Goal: Find contact information: Find contact information

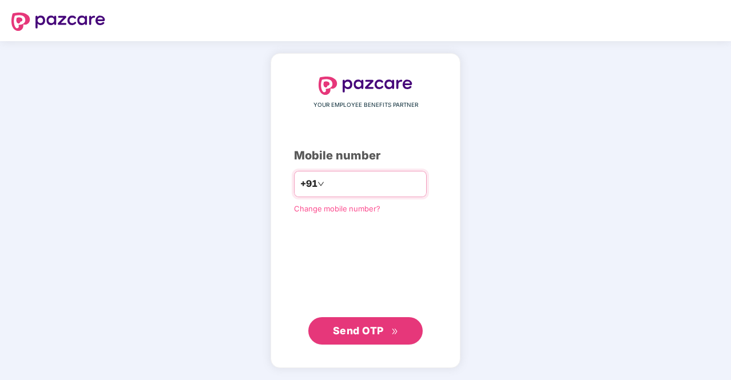
click at [353, 187] on input "number" at bounding box center [374, 184] width 94 height 18
type input "**********"
click at [348, 331] on span "Send OTP" at bounding box center [358, 331] width 51 height 12
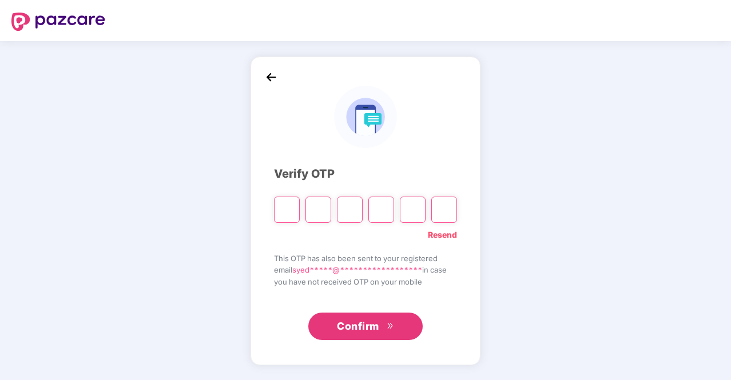
type input "*"
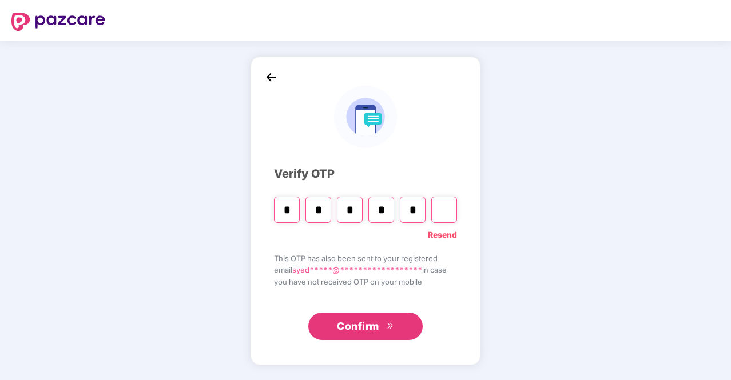
type input "*"
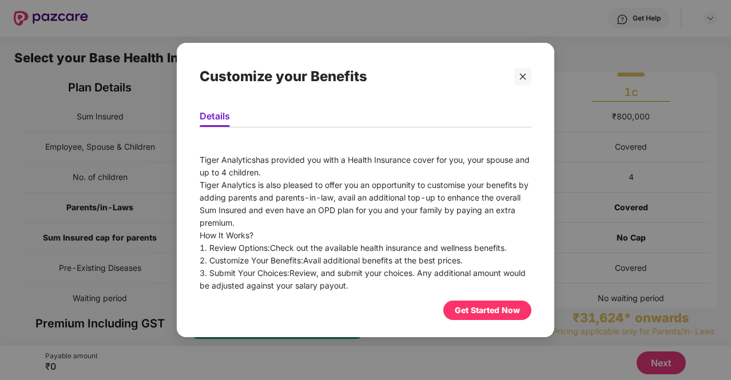
click at [473, 306] on div "Get Started Now" at bounding box center [487, 310] width 65 height 13
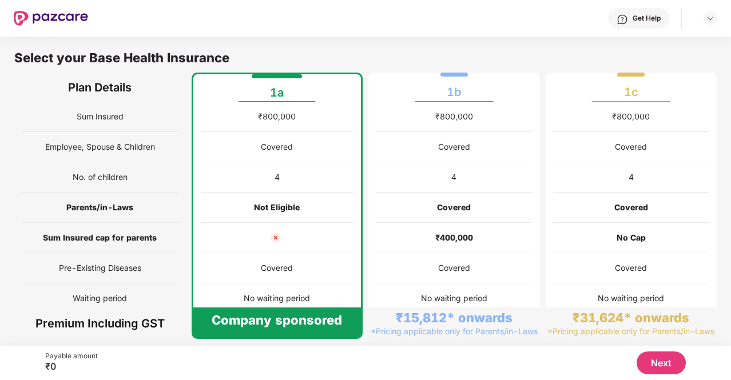
click at [642, 18] on div "Get Help" at bounding box center [646, 18] width 28 height 9
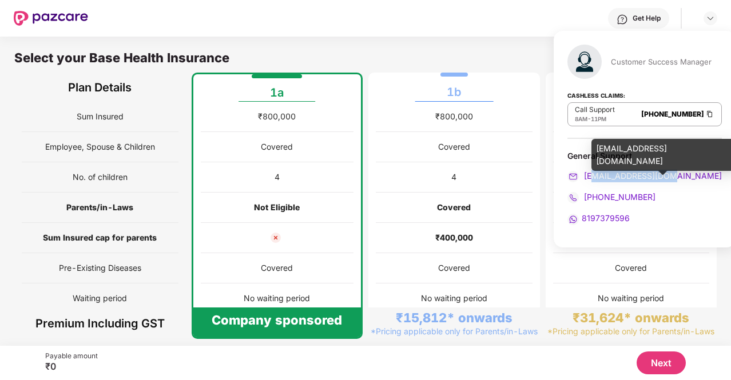
drag, startPoint x: 676, startPoint y: 177, endPoint x: 591, endPoint y: 175, distance: 85.8
click at [591, 175] on div "[EMAIL_ADDRESS][DOMAIN_NAME]" at bounding box center [644, 176] width 154 height 13
click at [586, 175] on span "[EMAIL_ADDRESS][DOMAIN_NAME]" at bounding box center [652, 176] width 140 height 10
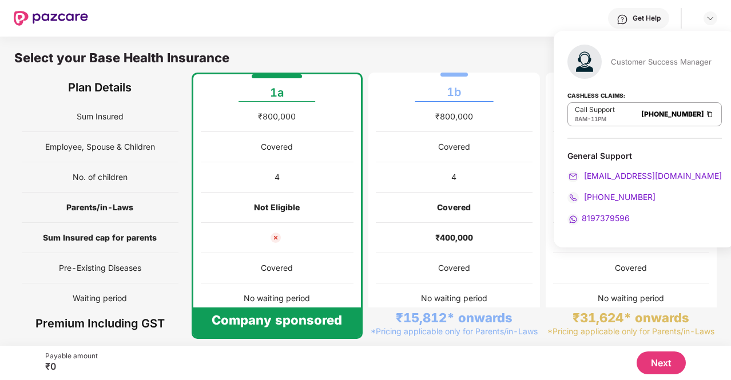
click at [538, 154] on div "Sum Insured Employee, Spouse & Children No. of children Parents/in-Laws Sum Ins…" at bounding box center [365, 268] width 702 height 333
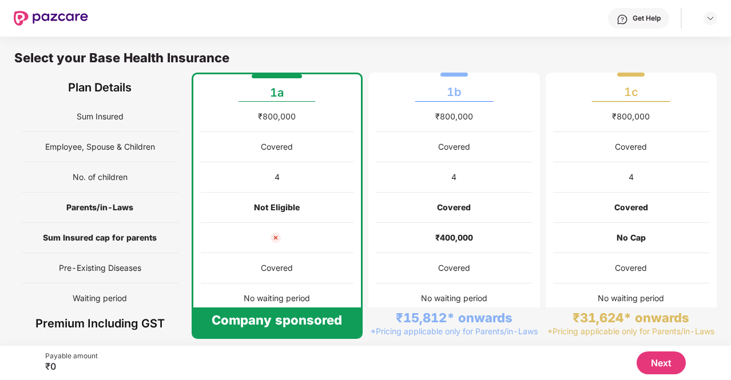
click at [652, 19] on div "Get Help" at bounding box center [646, 18] width 28 height 9
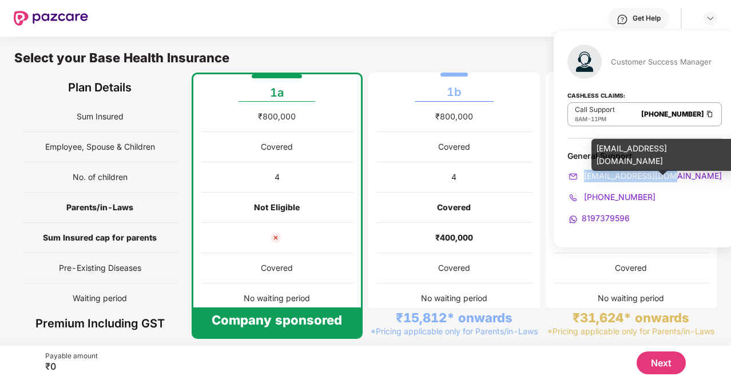
drag, startPoint x: 676, startPoint y: 179, endPoint x: 584, endPoint y: 176, distance: 91.6
click at [584, 176] on div "[EMAIL_ADDRESS][DOMAIN_NAME]" at bounding box center [644, 176] width 154 height 13
copy span "[EMAIL_ADDRESS][DOMAIN_NAME]"
